Goal: Transaction & Acquisition: Obtain resource

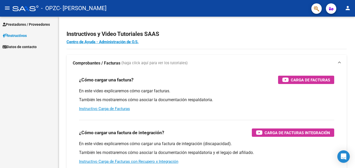
click at [28, 24] on span "Prestadores / Proveedores" at bounding box center [26, 25] width 47 height 6
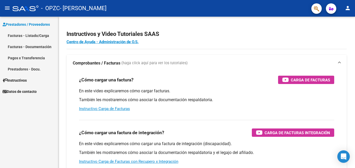
click at [27, 46] on link "Facturas - Documentación" at bounding box center [29, 46] width 58 height 11
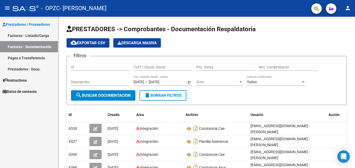
click at [40, 37] on link "Facturas - Listado/Carga" at bounding box center [29, 35] width 58 height 11
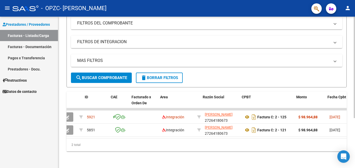
scroll to position [0, 10]
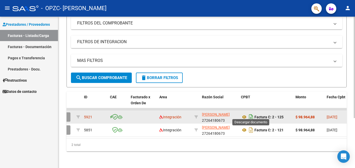
click at [250, 114] on icon "Descargar documento" at bounding box center [251, 117] width 7 height 8
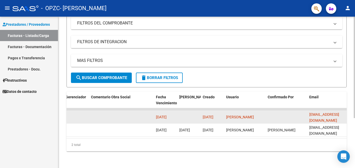
scroll to position [0, 816]
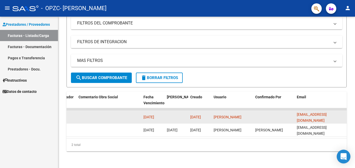
click at [345, 156] on icon "Open Intercom Messenger" at bounding box center [344, 156] width 6 height 7
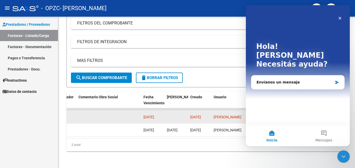
scroll to position [0, 0]
click at [329, 80] on div "Envíanos un mensaje" at bounding box center [295, 82] width 76 height 5
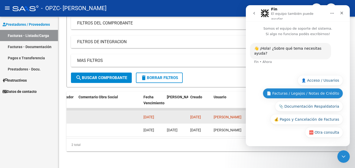
click at [307, 94] on button "📄 Facturas / Legajos / Notas de Crédito" at bounding box center [303, 93] width 80 height 10
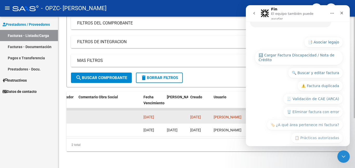
scroll to position [89, 0]
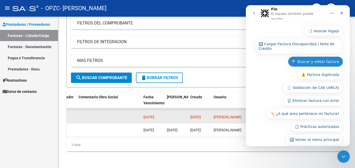
click at [312, 56] on button "🔍 Buscar y editar factura" at bounding box center [315, 61] width 55 height 10
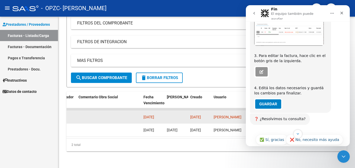
scroll to position [222, 0]
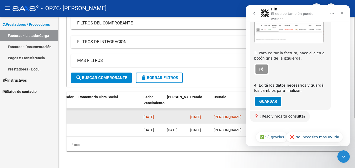
click at [212, 155] on div "Video tutorial PRESTADORES -> Listado de CPBTs Emitidos por Prestadores / Prove…" at bounding box center [206, 57] width 297 height 222
click at [205, 151] on div "2 total" at bounding box center [207, 144] width 280 height 13
click at [343, 13] on icon "Cerrar" at bounding box center [342, 13] width 4 height 4
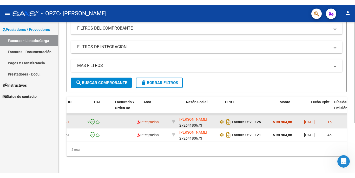
scroll to position [0, 12]
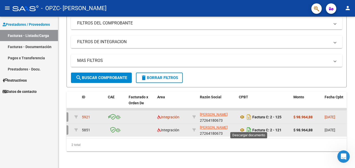
click at [251, 127] on icon "Descargar documento" at bounding box center [249, 130] width 7 height 8
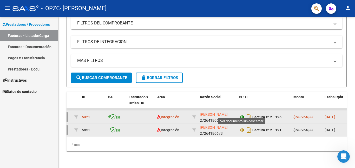
click at [243, 114] on icon at bounding box center [242, 117] width 7 height 6
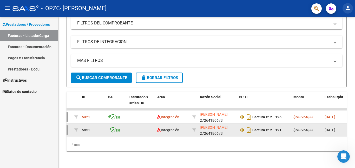
click at [348, 9] on mat-icon "person" at bounding box center [348, 8] width 6 height 6
click at [343, 35] on button "exit_to_app Salir" at bounding box center [337, 34] width 32 height 12
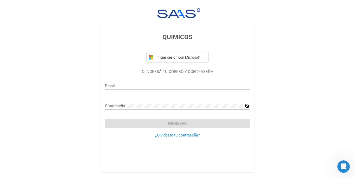
scroll to position [212, 0]
